Goal: Information Seeking & Learning: Compare options

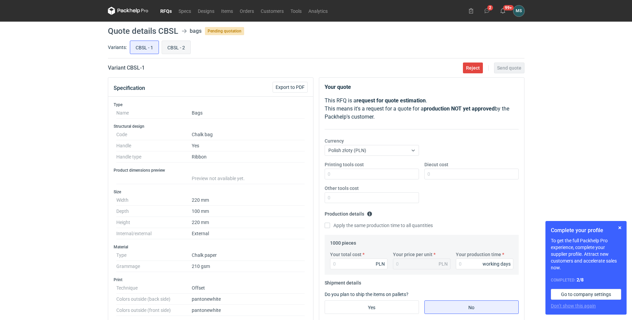
click at [166, 48] on input "CBSL - 2" at bounding box center [176, 47] width 28 height 13
radio input "true"
click at [150, 47] on input "CBSL - 1" at bounding box center [144, 47] width 28 height 13
radio input "true"
click at [169, 48] on input "CBSL - 2" at bounding box center [176, 47] width 28 height 13
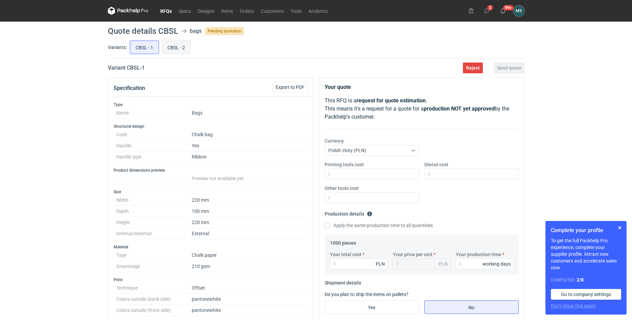
radio input "true"
click at [144, 48] on input "CBSL - 1" at bounding box center [144, 47] width 28 height 13
radio input "true"
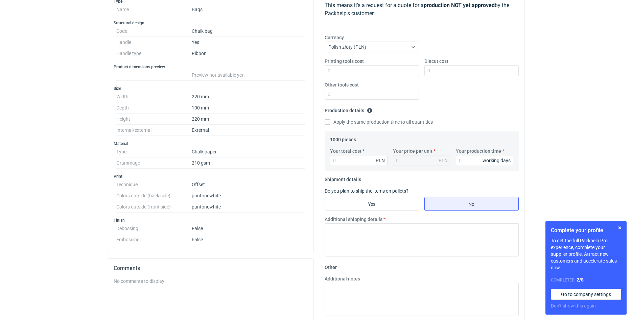
scroll to position [204, 0]
